Goal: Obtain resource: Obtain resource

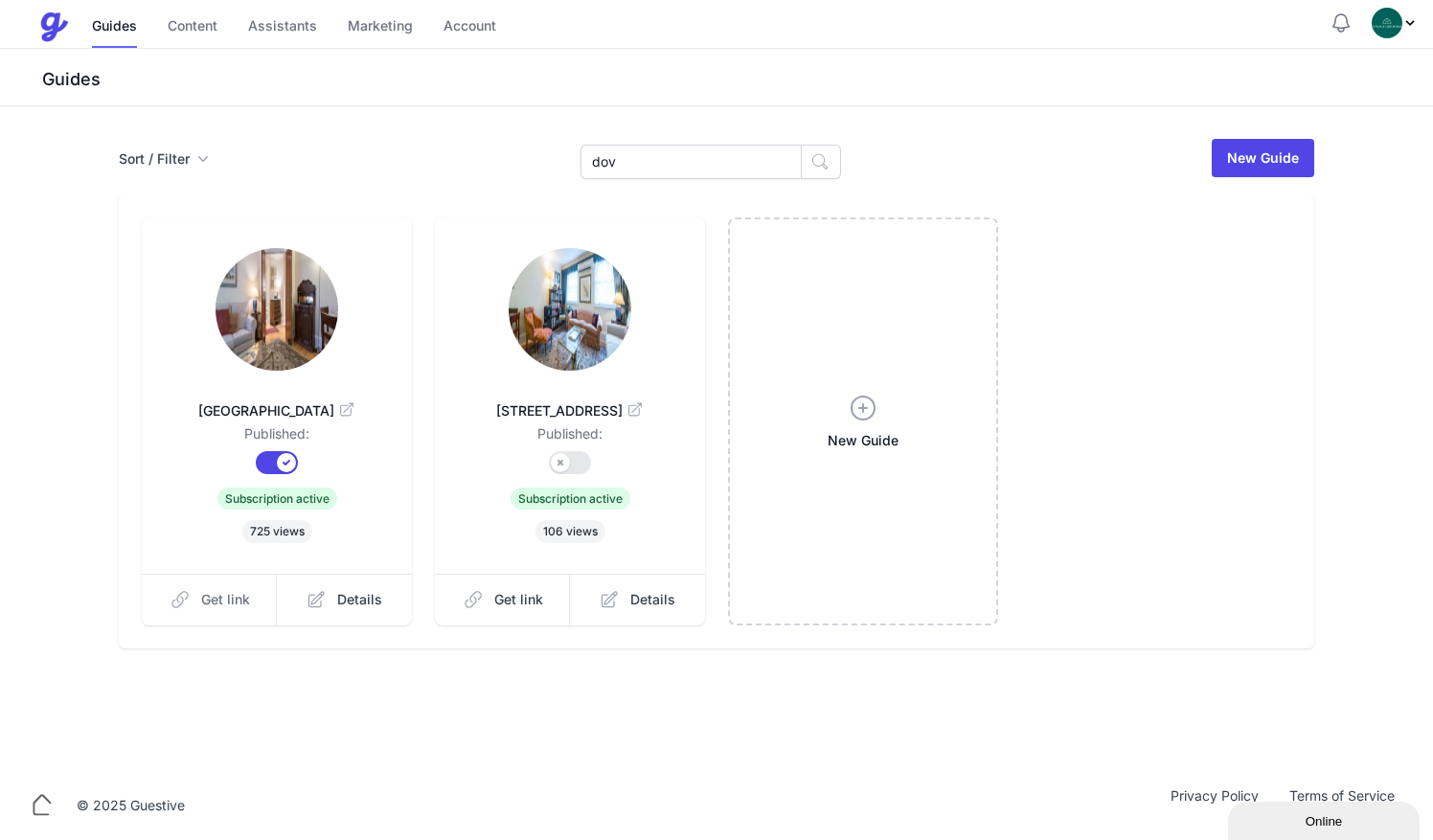
click at [239, 594] on span "Get link" at bounding box center [225, 599] width 48 height 19
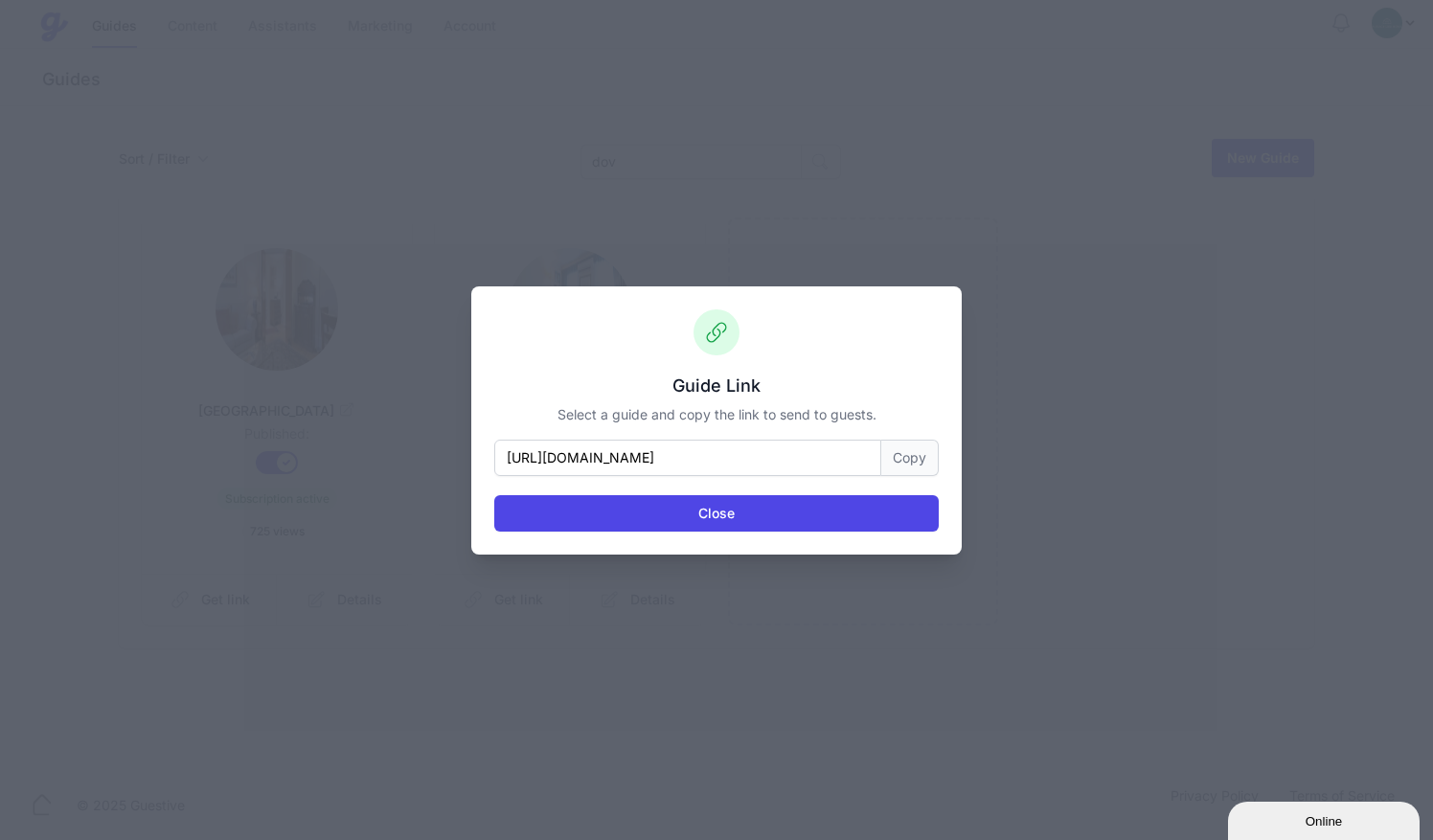
click at [903, 457] on button "Copy" at bounding box center [910, 458] width 57 height 37
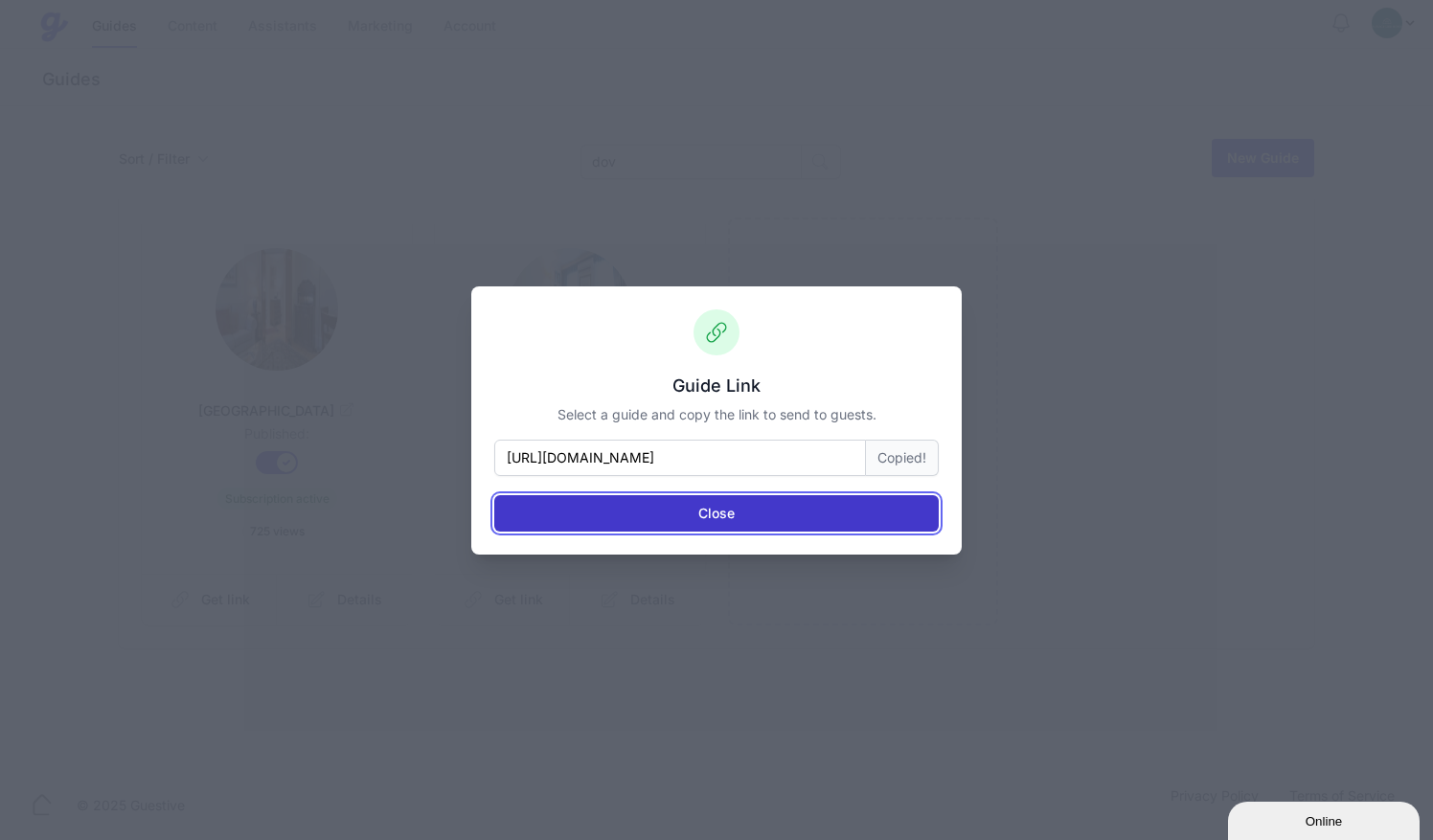
click at [803, 511] on button "Close" at bounding box center [716, 513] width 445 height 37
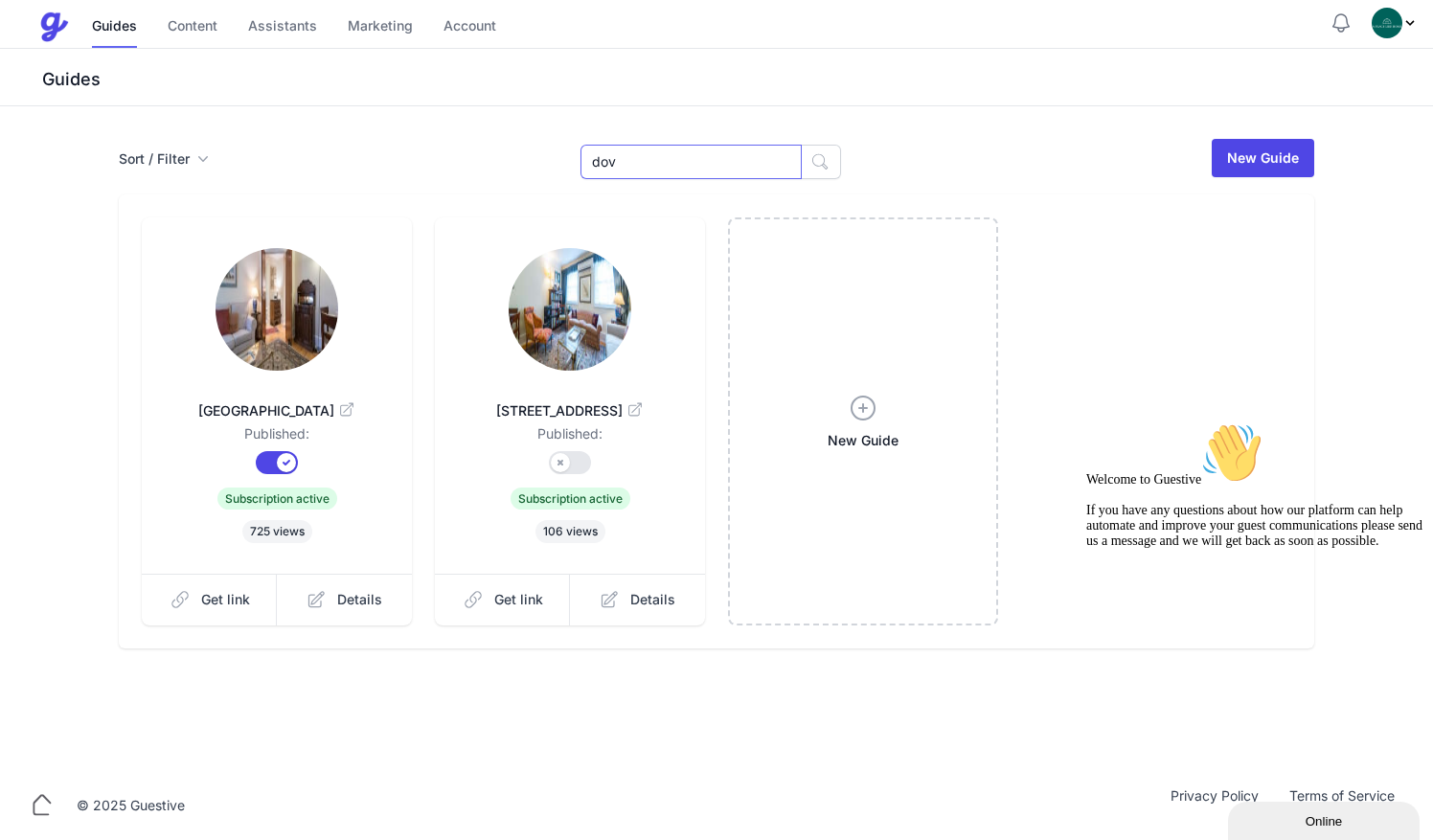
drag, startPoint x: 655, startPoint y: 160, endPoint x: 495, endPoint y: 140, distance: 161.2
click at [495, 140] on div "Sort / Filter Sort Name Created Unsorted All Published Unpublished Archived dov…" at bounding box center [716, 158] width 1196 height 42
type input "bray"
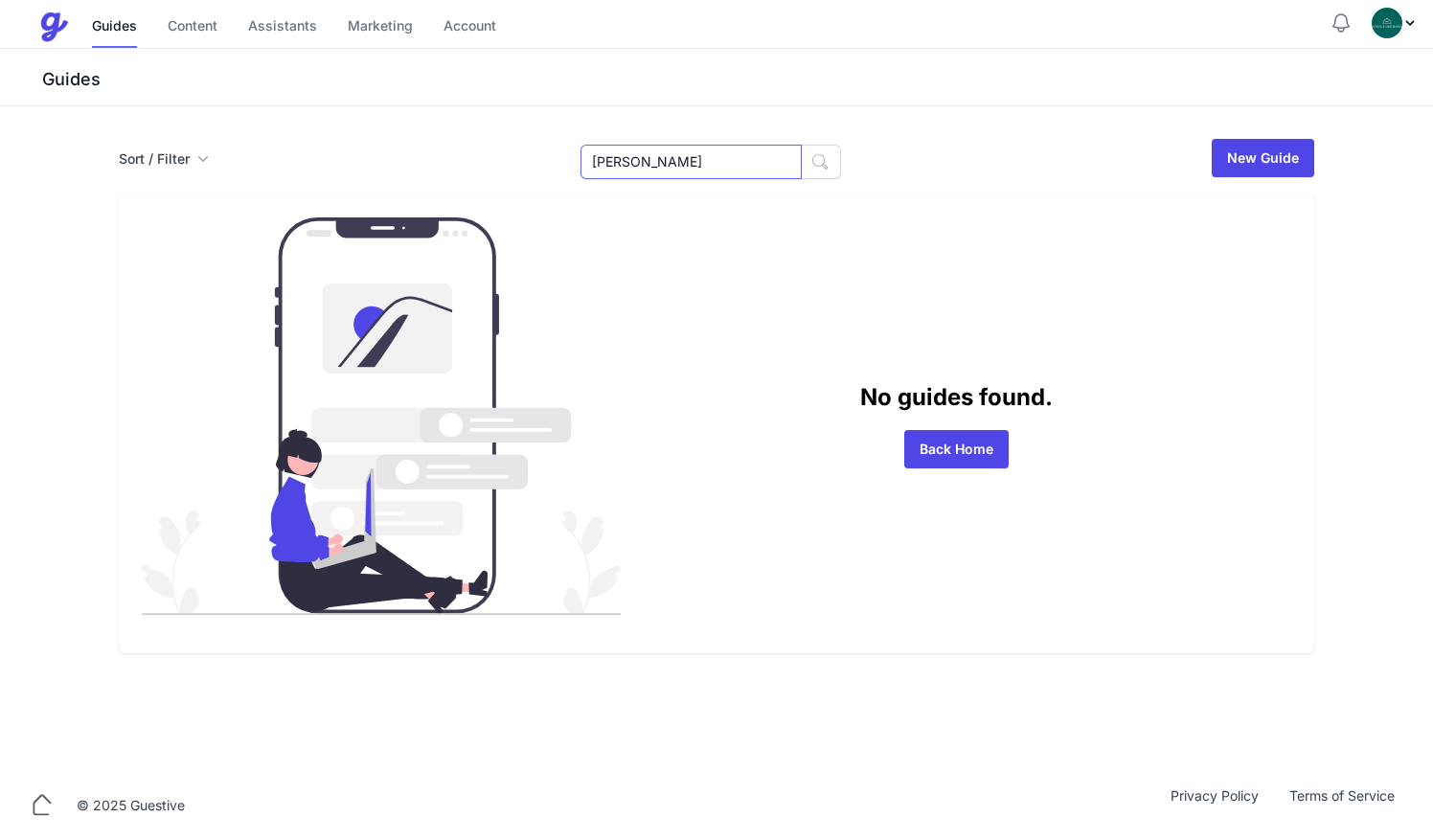
drag, startPoint x: 641, startPoint y: 164, endPoint x: 413, endPoint y: 113, distance: 233.6
click at [413, 113] on div "Sort / Filter Sort Name Created Unsorted All Published Unpublished Archived bra…" at bounding box center [716, 439] width 1433 height 665
type input "55"
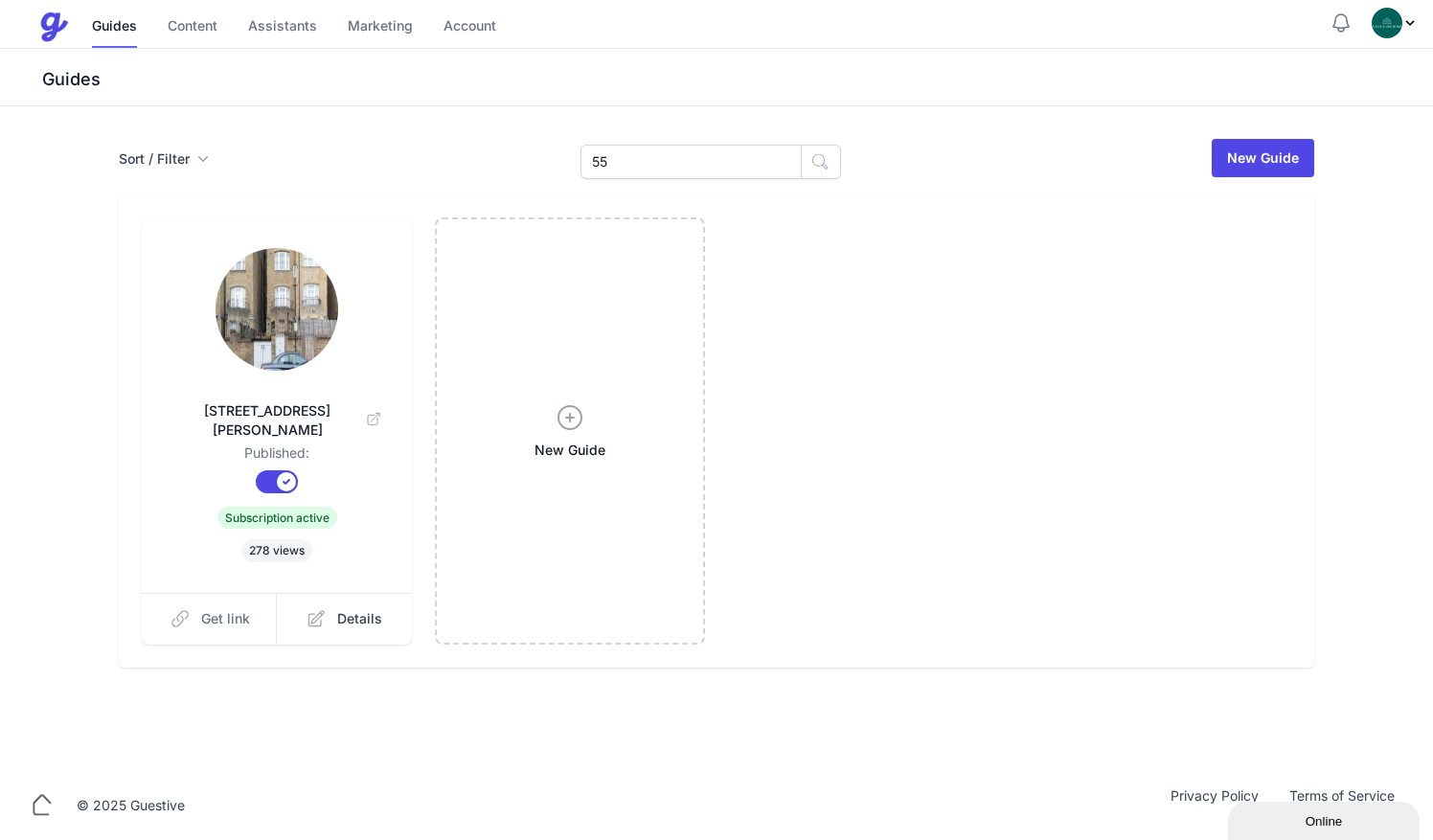
click at [175, 612] on link "Get link" at bounding box center [210, 619] width 136 height 51
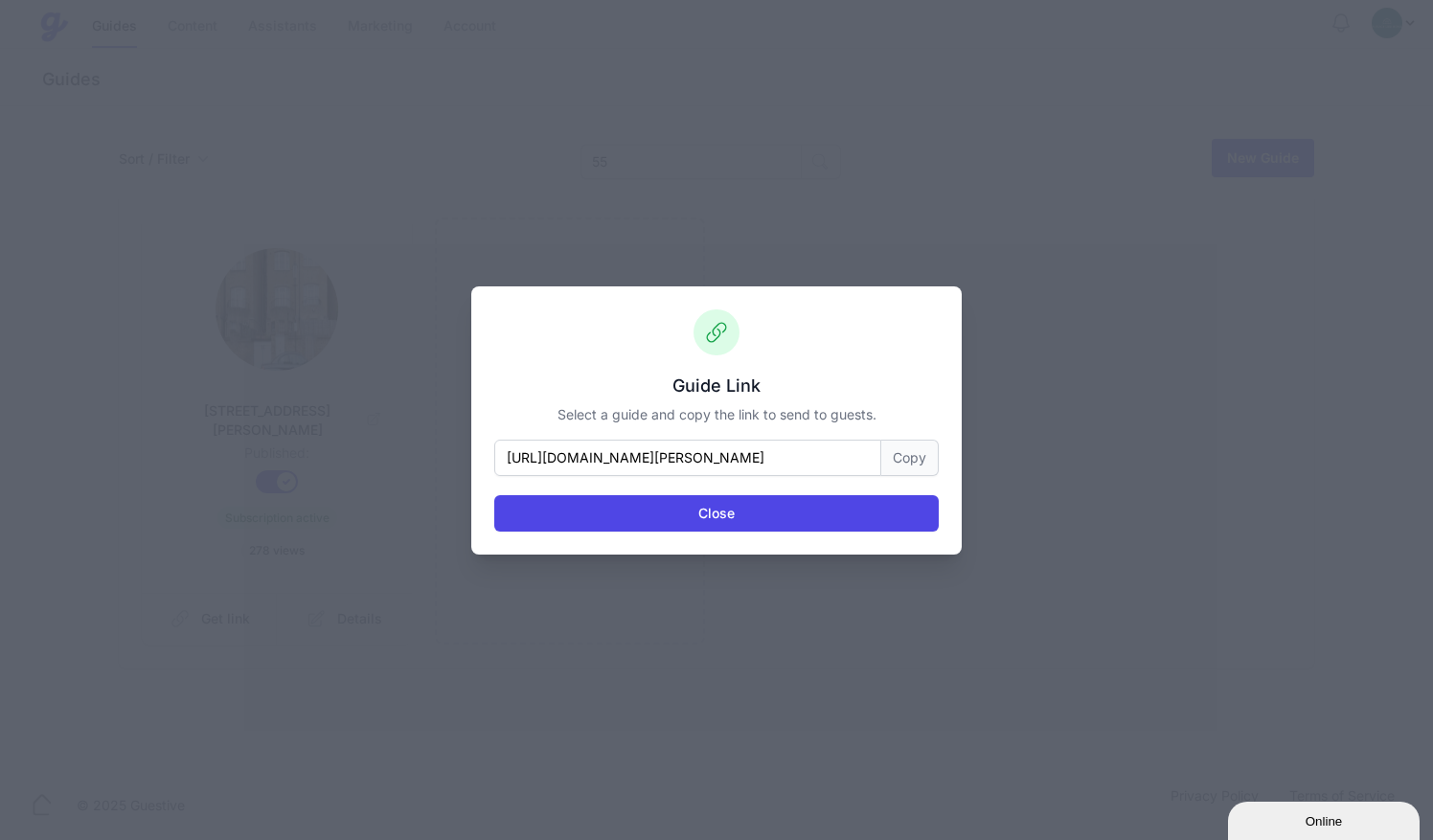
click at [903, 457] on button "Copy" at bounding box center [910, 458] width 57 height 37
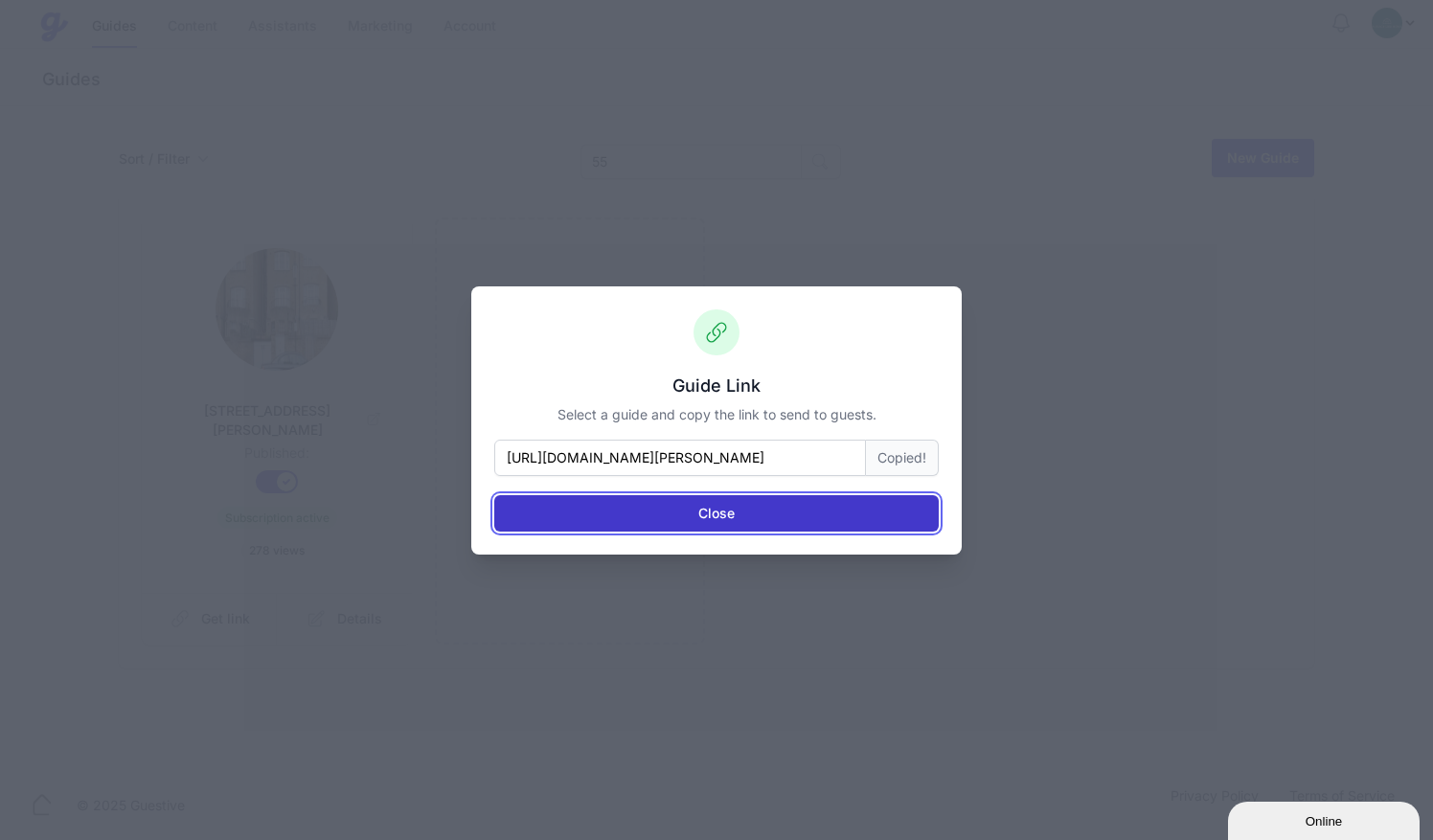
click at [817, 504] on button "Close" at bounding box center [716, 513] width 445 height 37
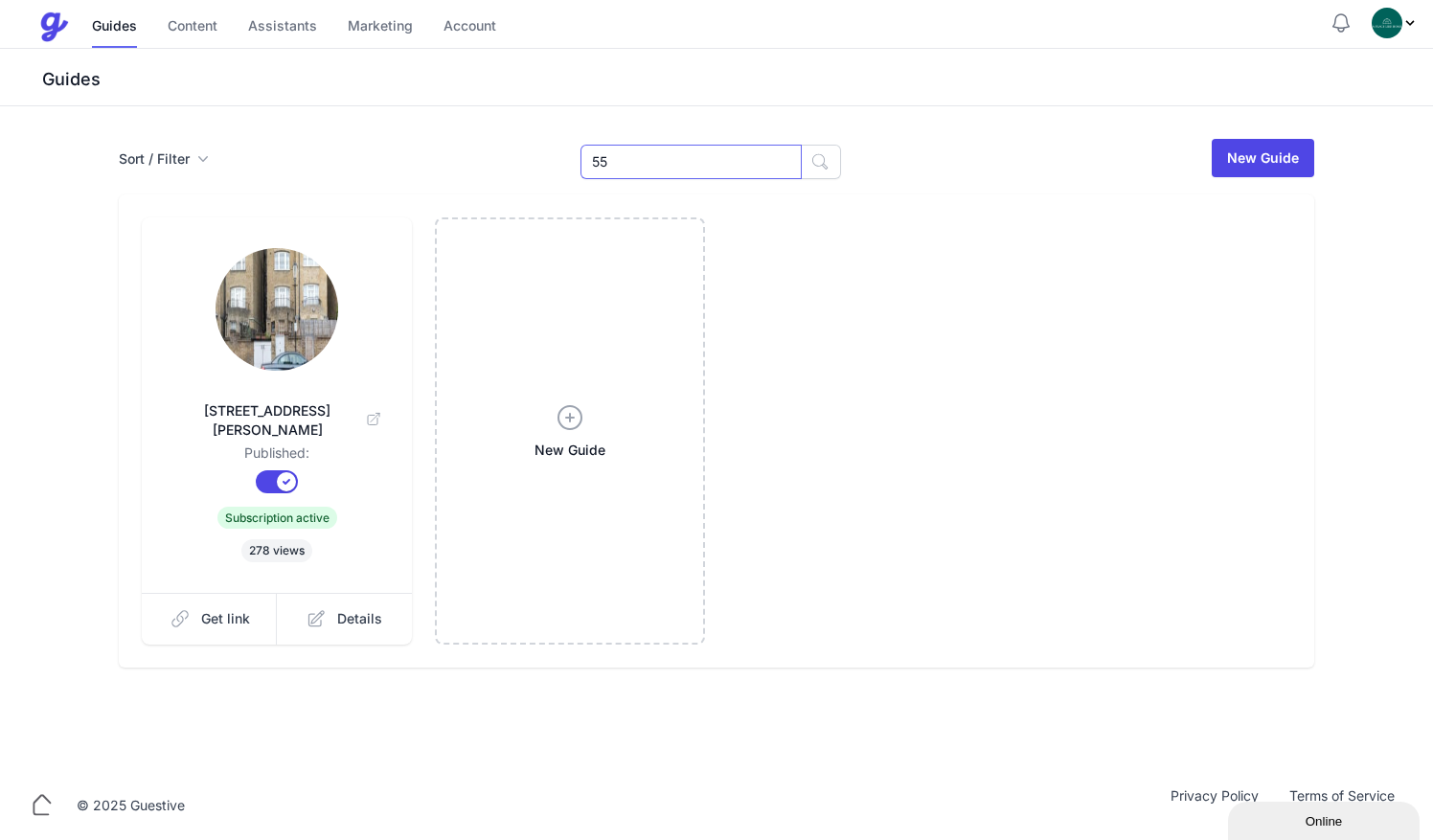
drag, startPoint x: 638, startPoint y: 172, endPoint x: 501, endPoint y: 158, distance: 137.7
click at [501, 158] on div "Sort / Filter Sort Name Created Unsorted All Published Unpublished Archived 55 …" at bounding box center [716, 158] width 1196 height 42
type input "cran"
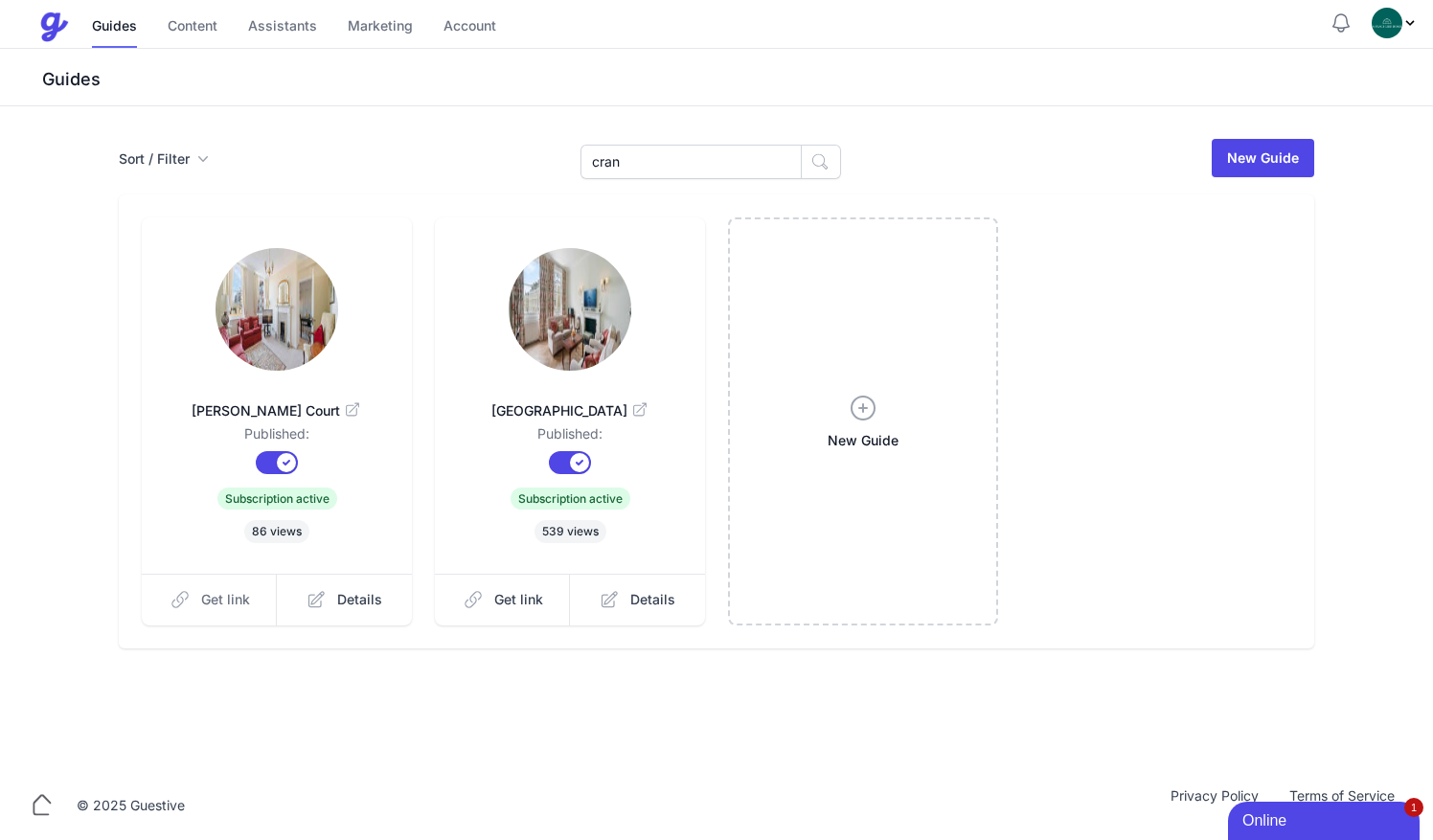
click at [217, 606] on span "Get link" at bounding box center [225, 599] width 48 height 19
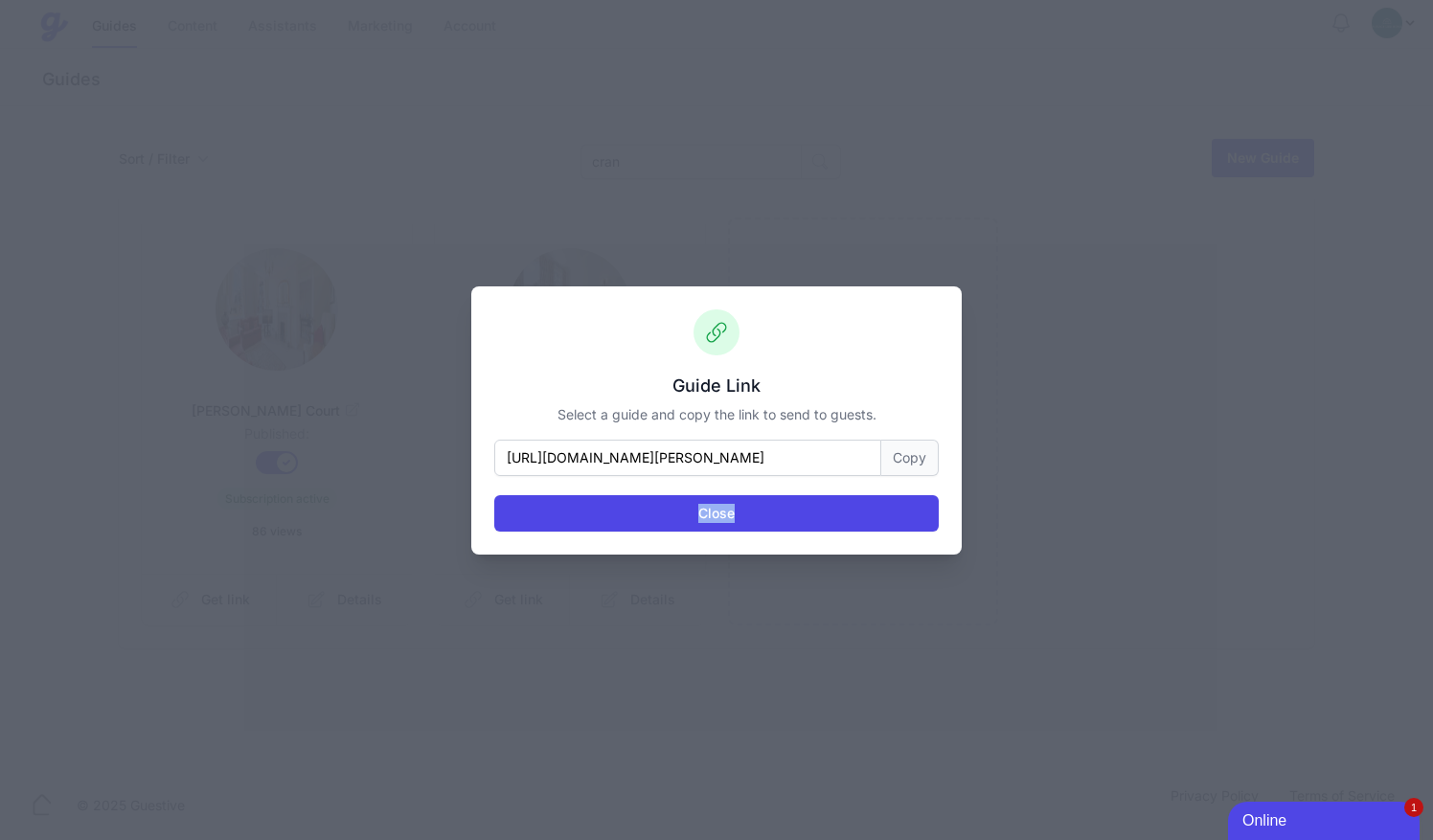
click at [217, 606] on div "Guide Link Select a guide and copy the link to send to guests. https://www.plac…" at bounding box center [716, 420] width 1433 height 840
click at [908, 458] on button "Copy" at bounding box center [910, 458] width 57 height 37
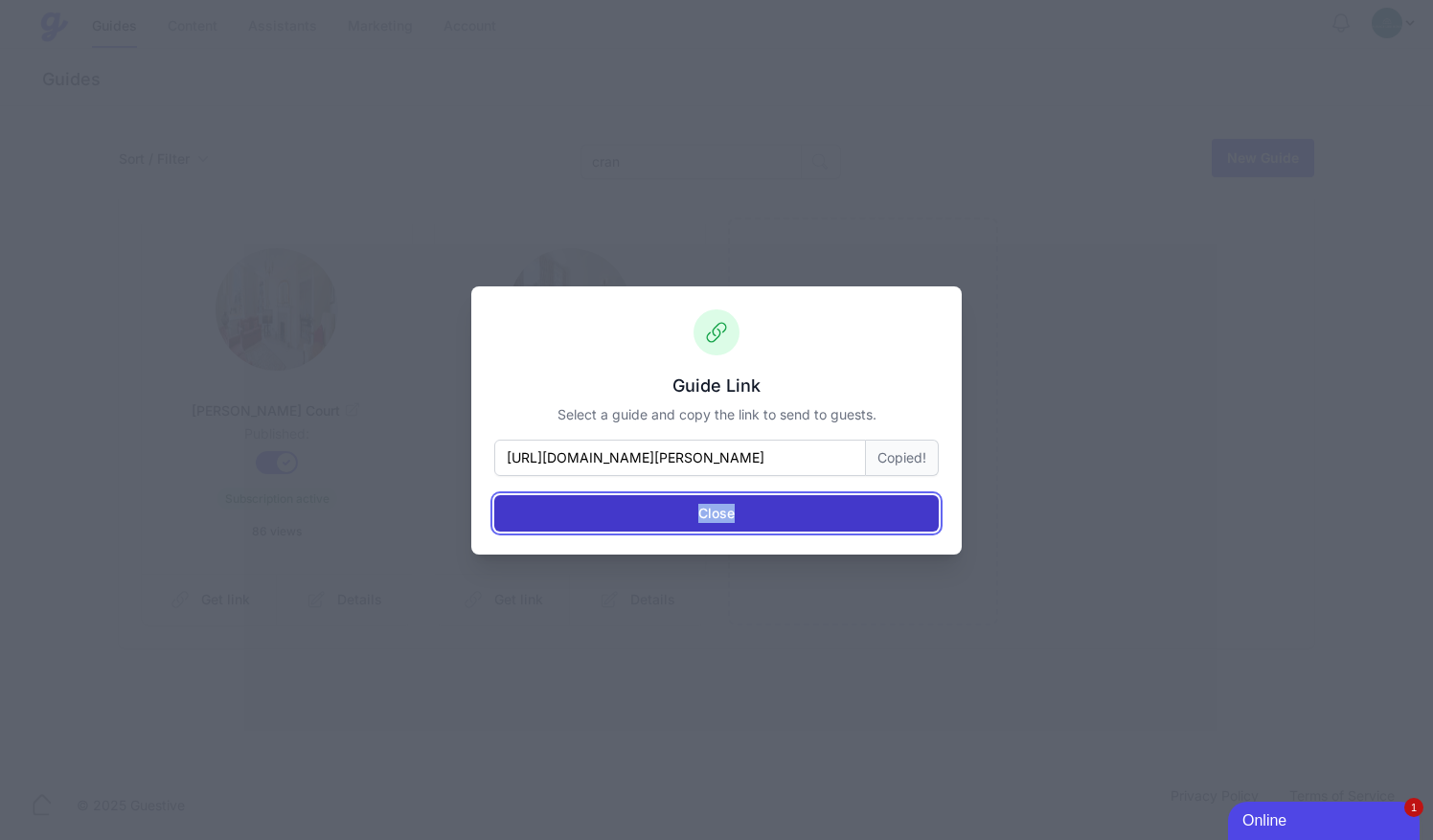
click at [865, 511] on button "Close" at bounding box center [716, 513] width 445 height 37
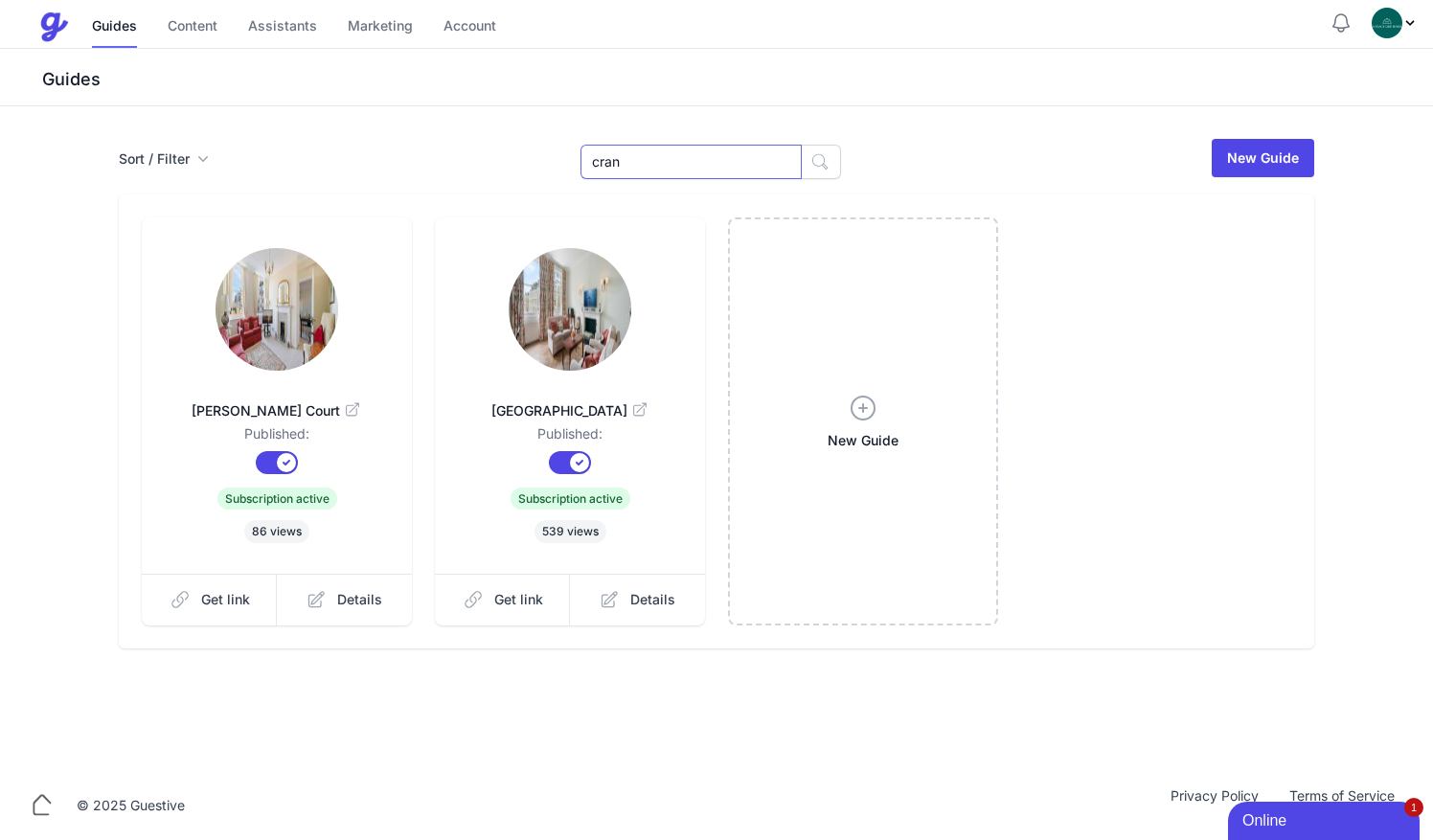
drag, startPoint x: 642, startPoint y: 161, endPoint x: 504, endPoint y: 161, distance: 138.0
click at [504, 161] on div "Sort / Filter Sort Name Created Unsorted All Published Unpublished Archived cra…" at bounding box center [716, 158] width 1196 height 42
type input "12"
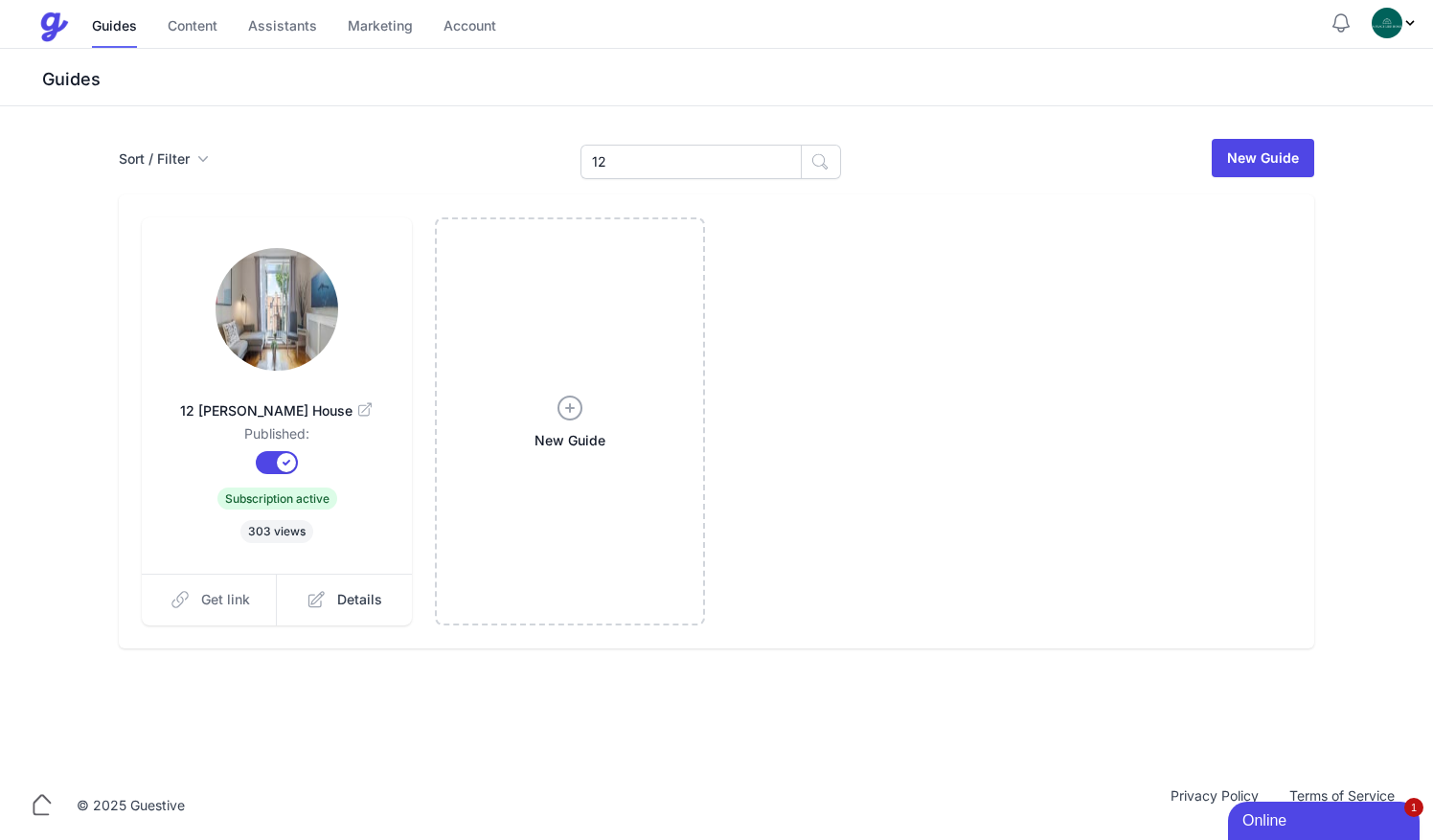
click at [256, 599] on link "Get link" at bounding box center [210, 600] width 136 height 51
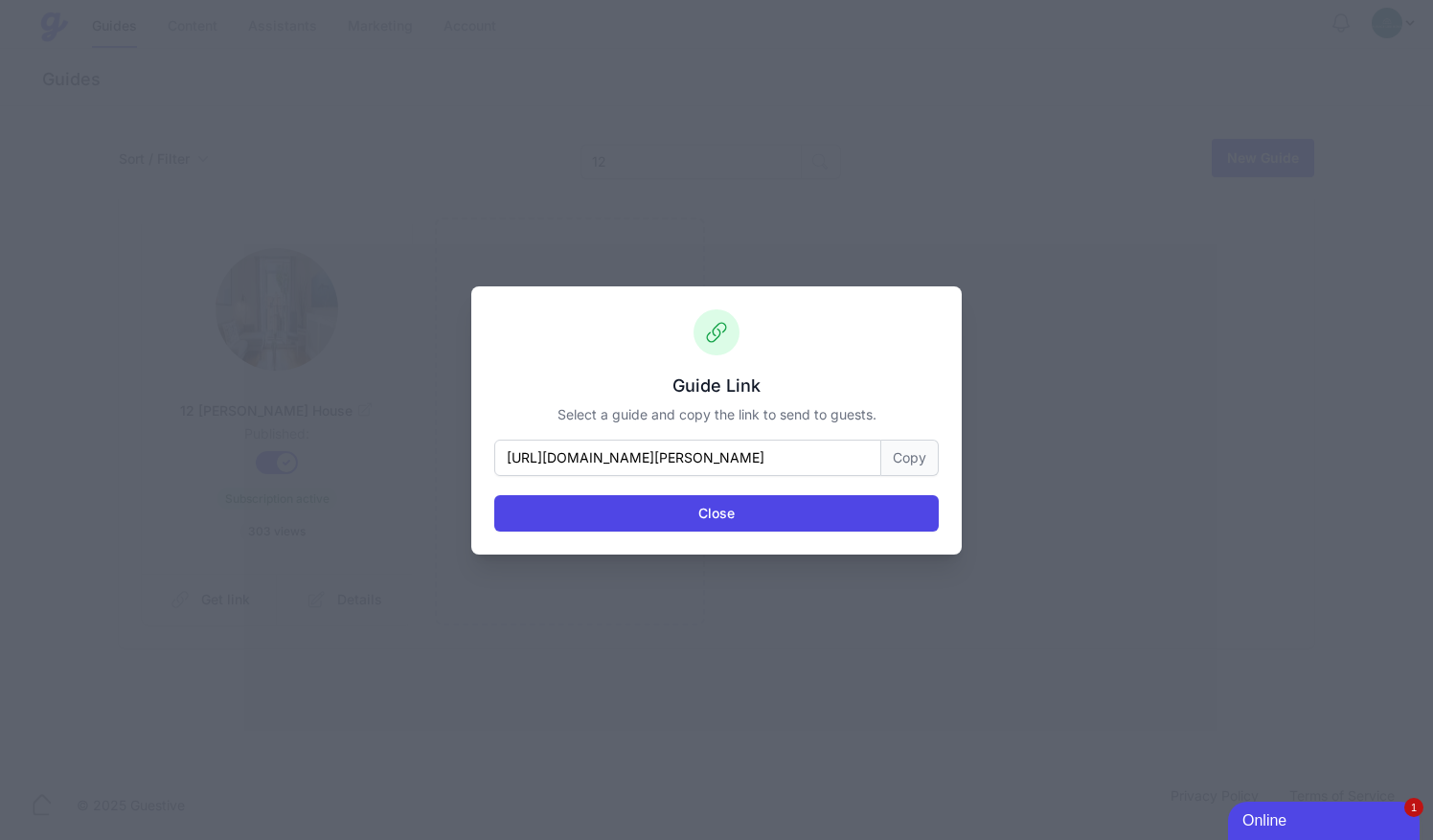
click at [923, 455] on button "Copy" at bounding box center [910, 458] width 57 height 37
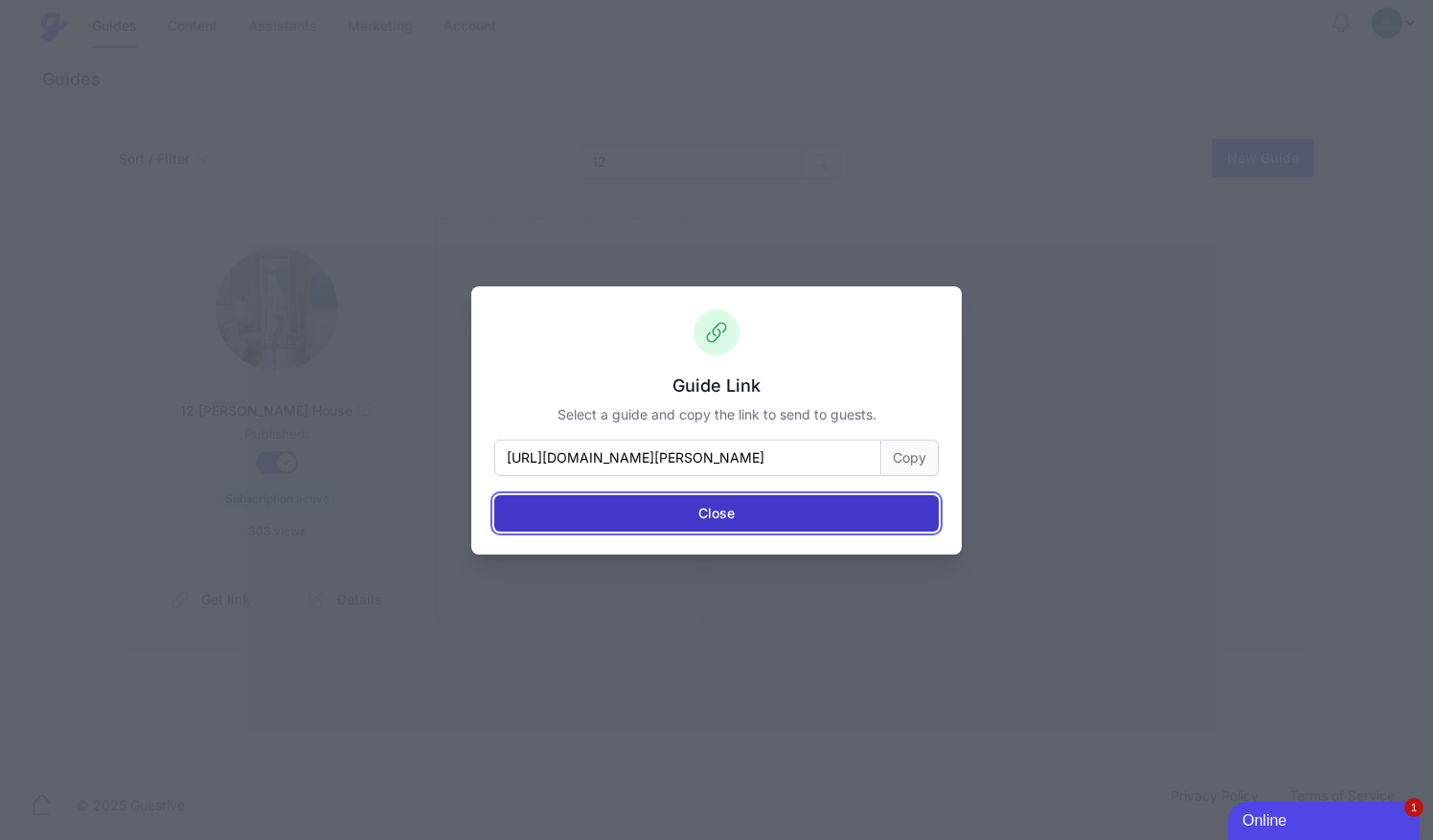
click at [842, 515] on button "Close" at bounding box center [716, 513] width 445 height 37
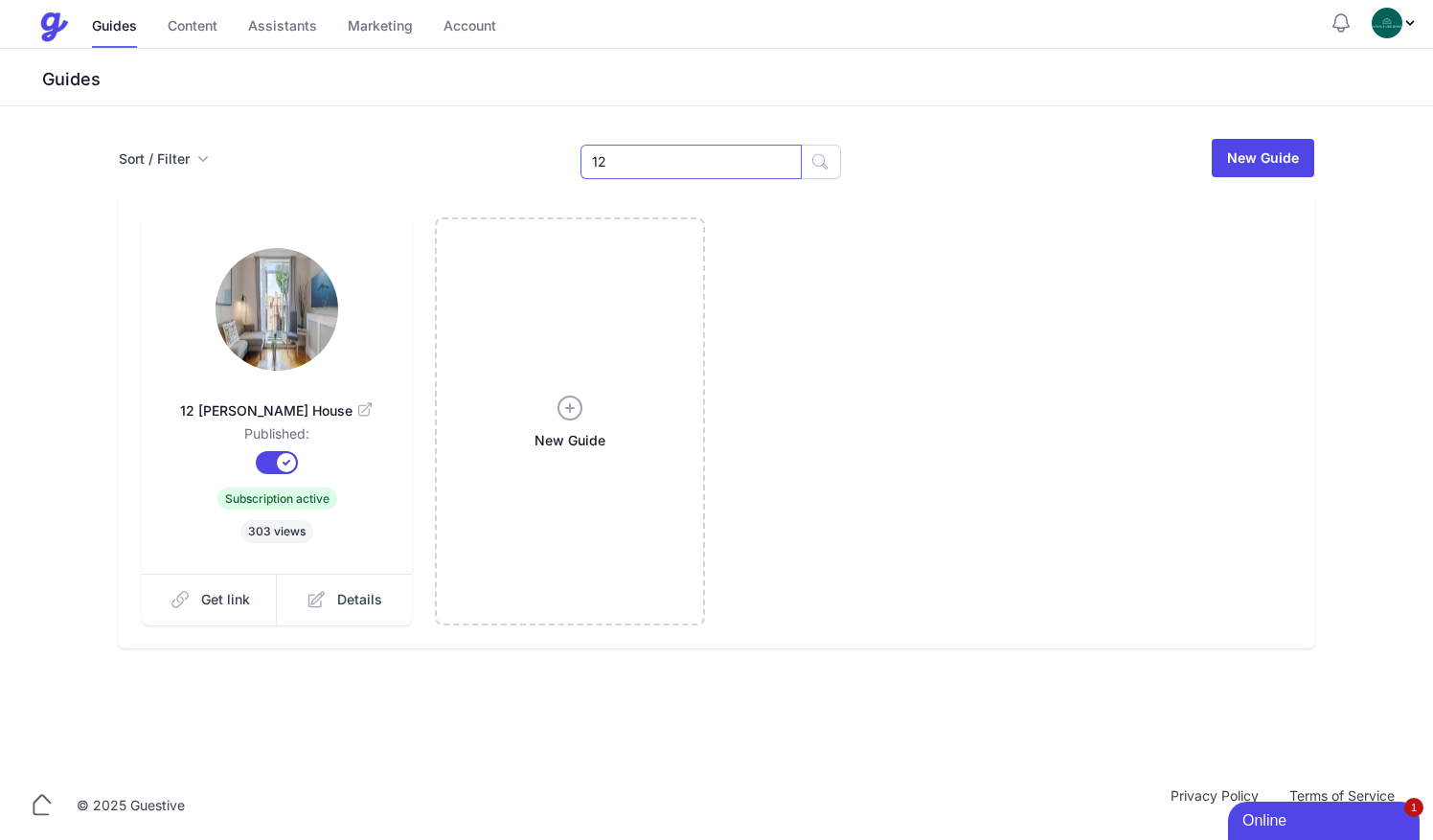
drag, startPoint x: 657, startPoint y: 152, endPoint x: 490, endPoint y: 160, distance: 167.2
click at [490, 160] on div "Sort / Filter Sort Name Created Unsorted All Published Unpublished Archived 12 …" at bounding box center [716, 158] width 1196 height 42
type input "m"
type input "flat"
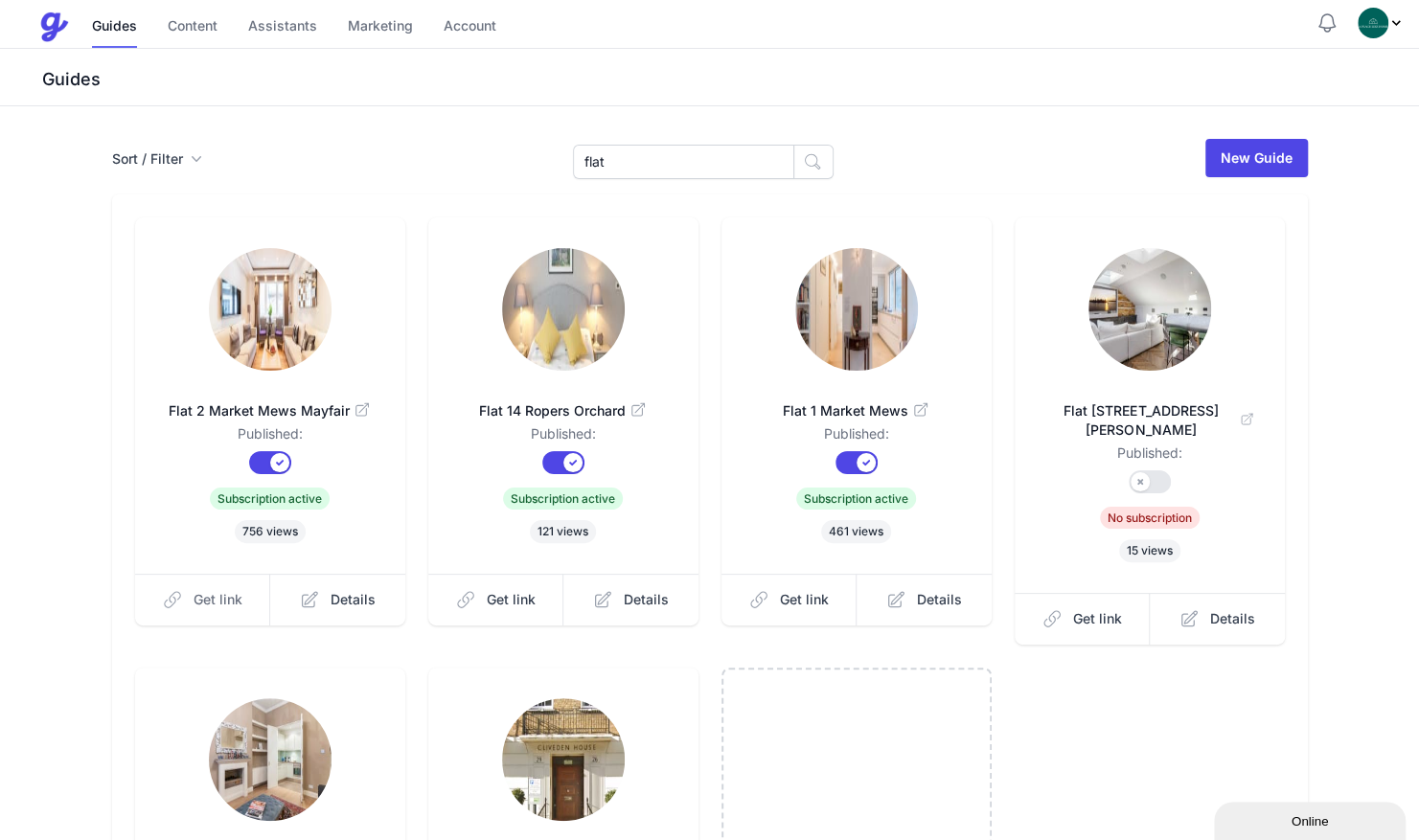
click at [200, 604] on span "Get link" at bounding box center [217, 599] width 48 height 19
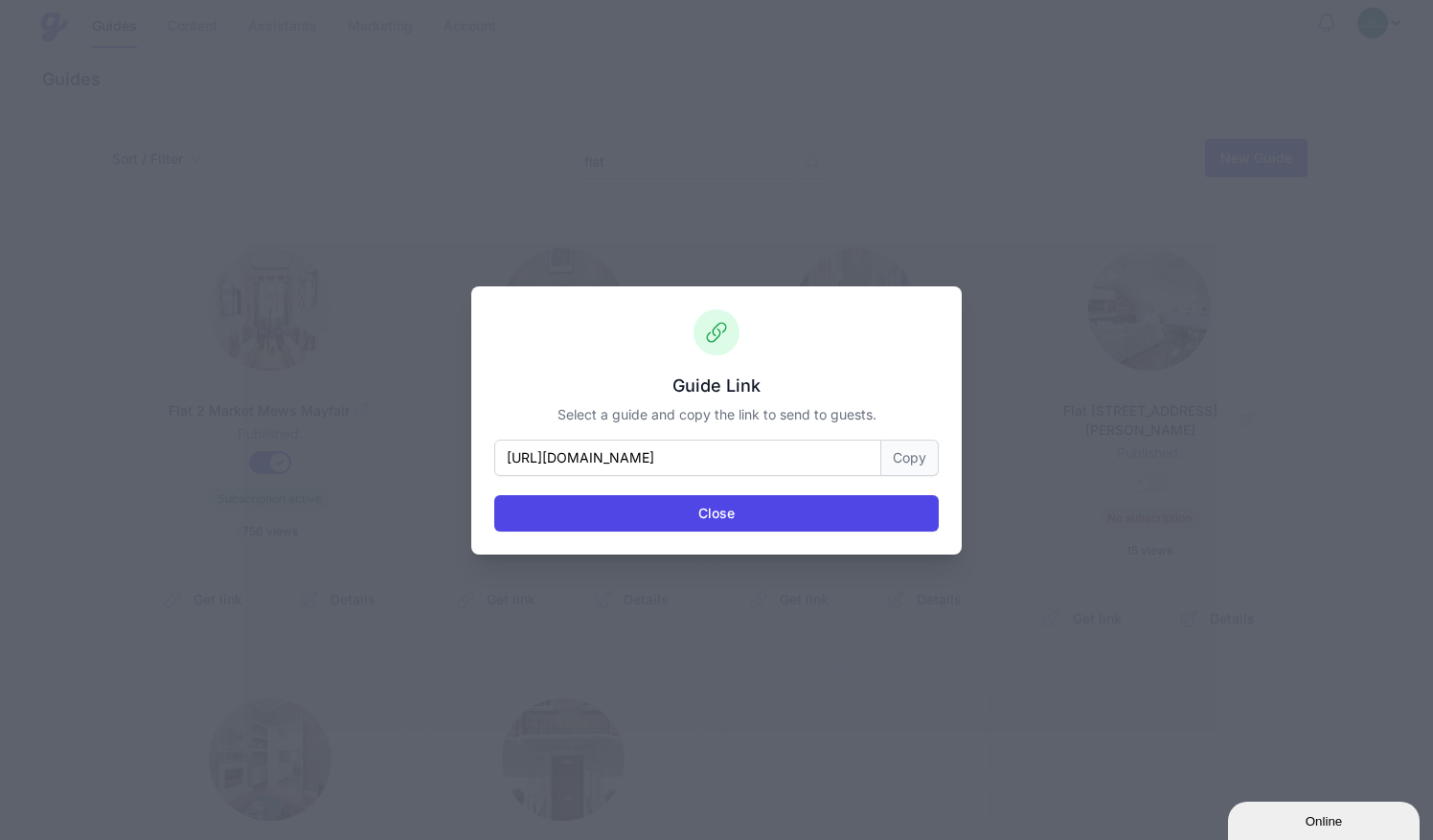
click at [898, 454] on button "Copy" at bounding box center [910, 458] width 57 height 37
